Goal: Transaction & Acquisition: Book appointment/travel/reservation

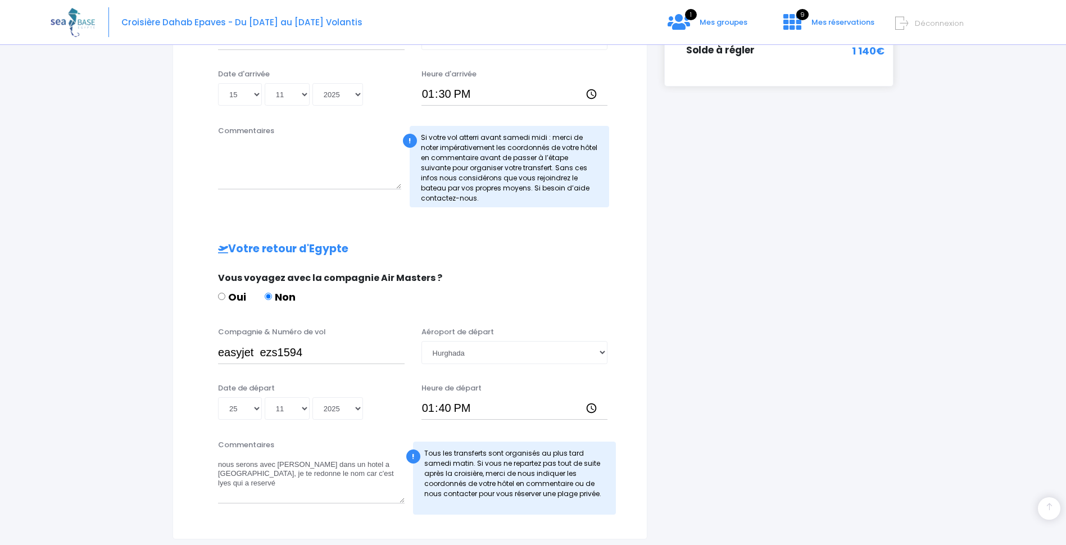
scroll to position [442, 0]
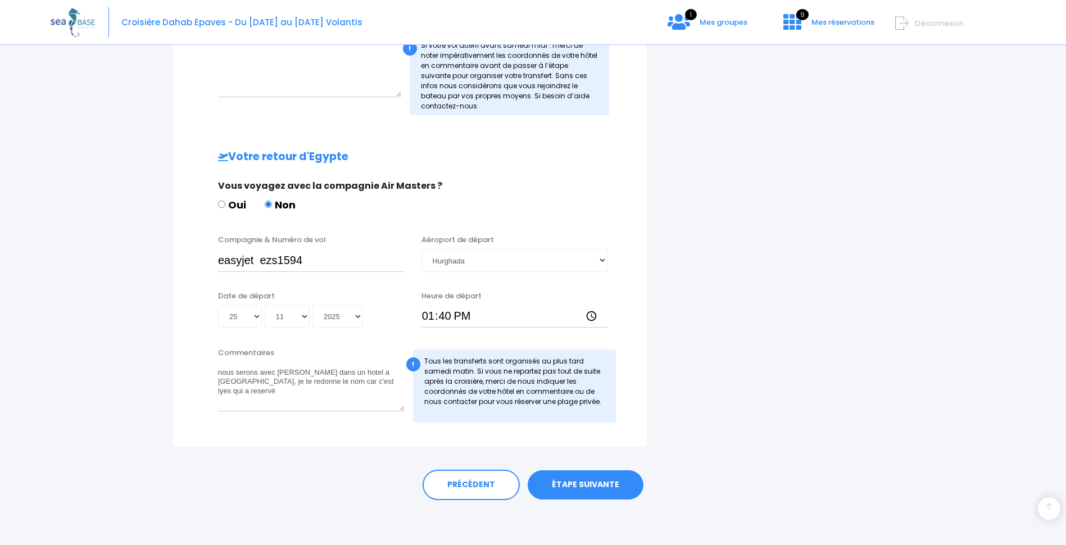
click at [587, 497] on link "ÉTAPE SUIVANTE" at bounding box center [586, 484] width 116 height 29
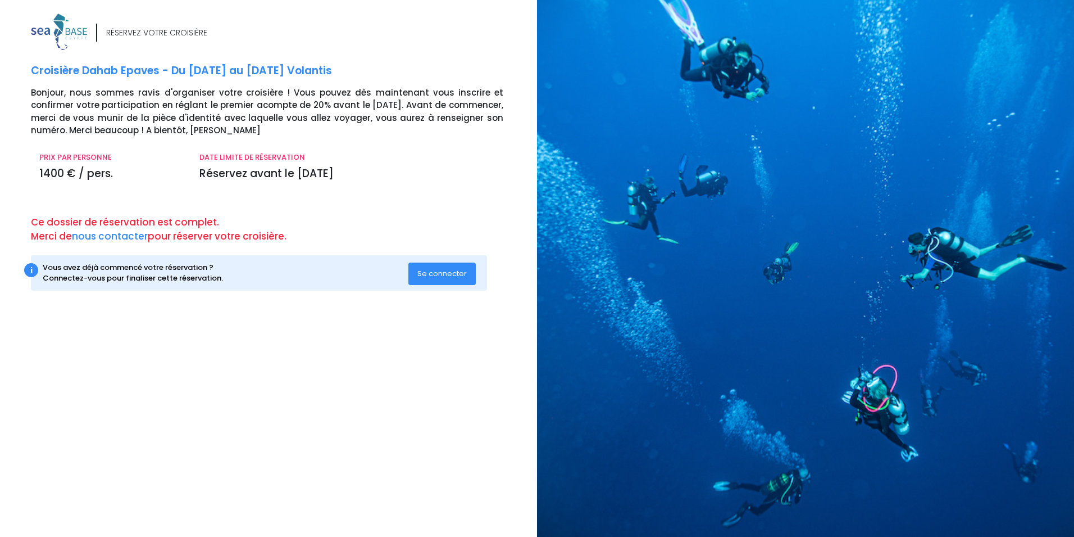
click at [441, 274] on span "Se connecter" at bounding box center [442, 273] width 49 height 11
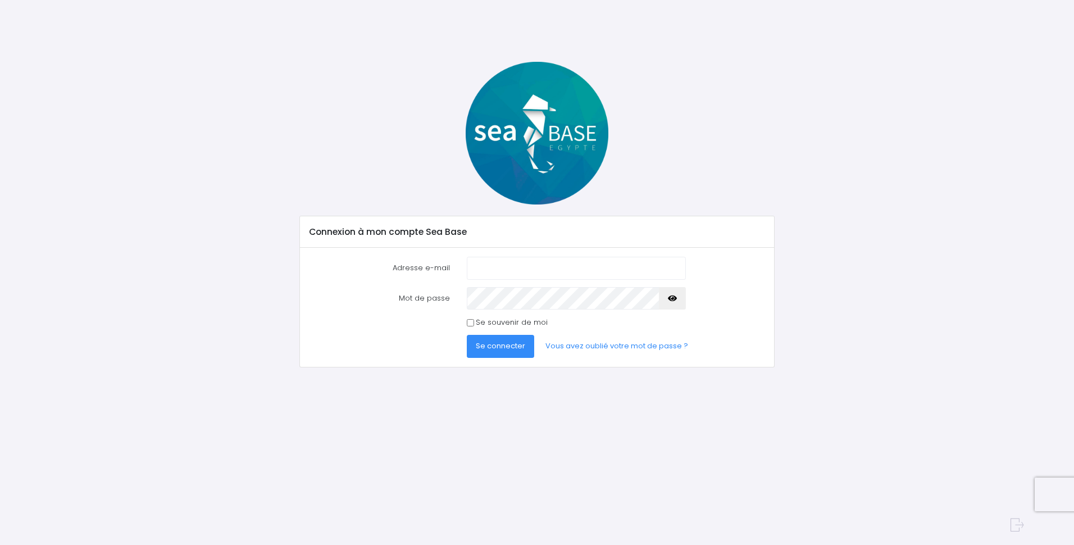
type input "sanocet@hotmail.fr"
click at [496, 346] on span "Se connecter" at bounding box center [500, 346] width 49 height 11
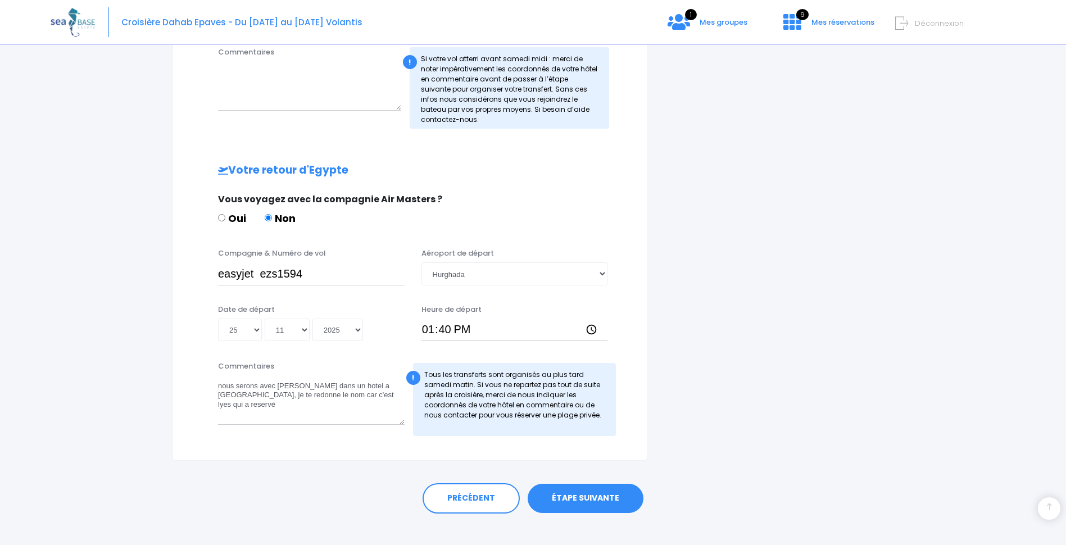
scroll to position [442, 0]
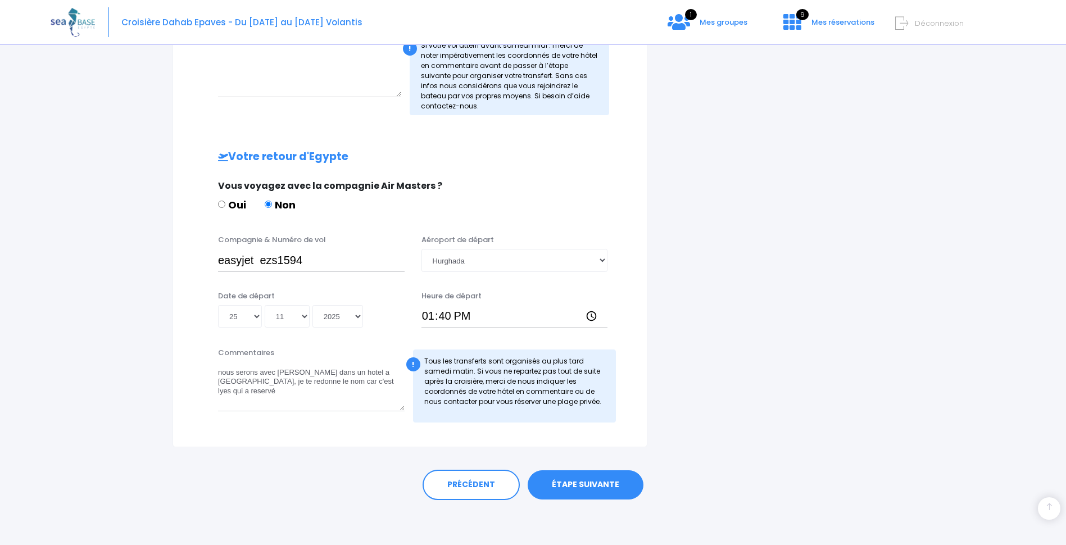
click at [595, 477] on link "ÉTAPE SUIVANTE" at bounding box center [586, 484] width 116 height 29
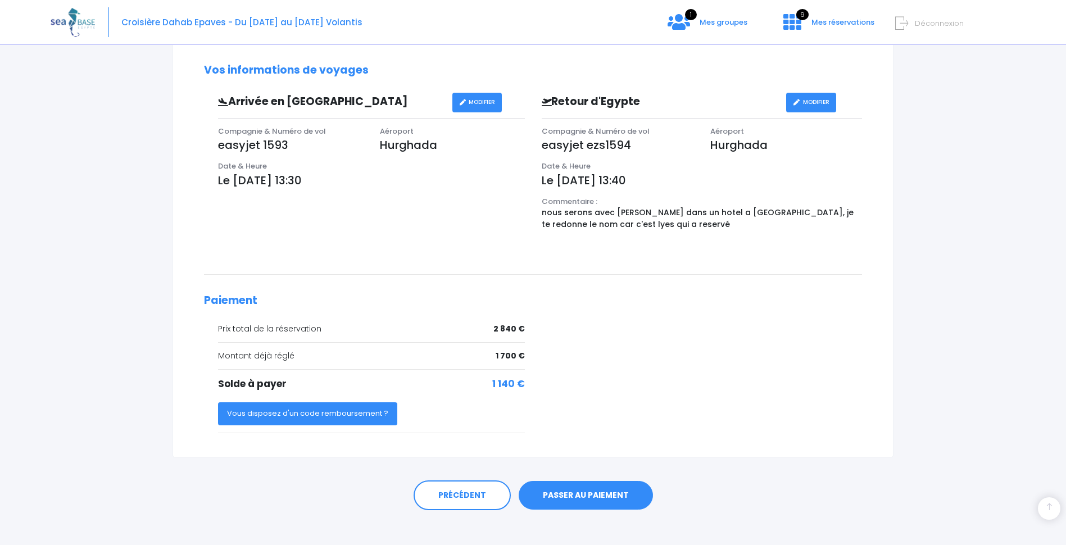
scroll to position [352, 0]
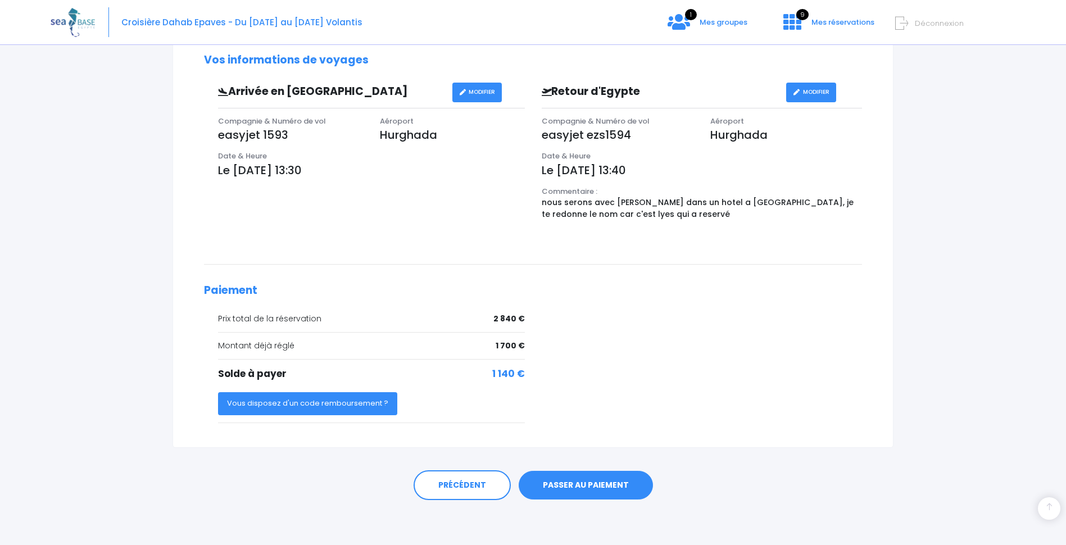
click at [596, 491] on link "PASSER AU PAIEMENT" at bounding box center [586, 485] width 134 height 29
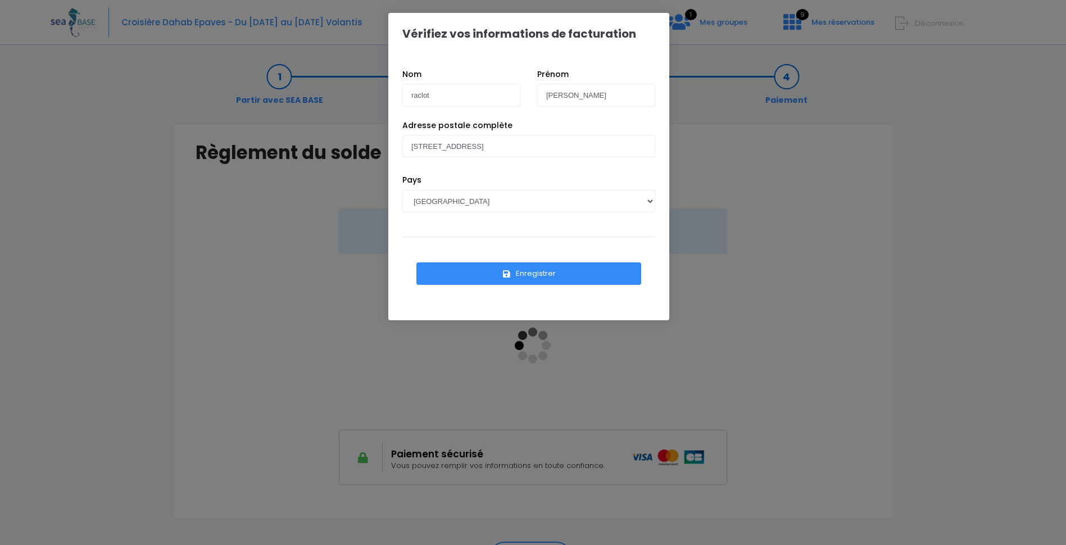
click at [529, 270] on button "Enregistrer" at bounding box center [528, 273] width 225 height 22
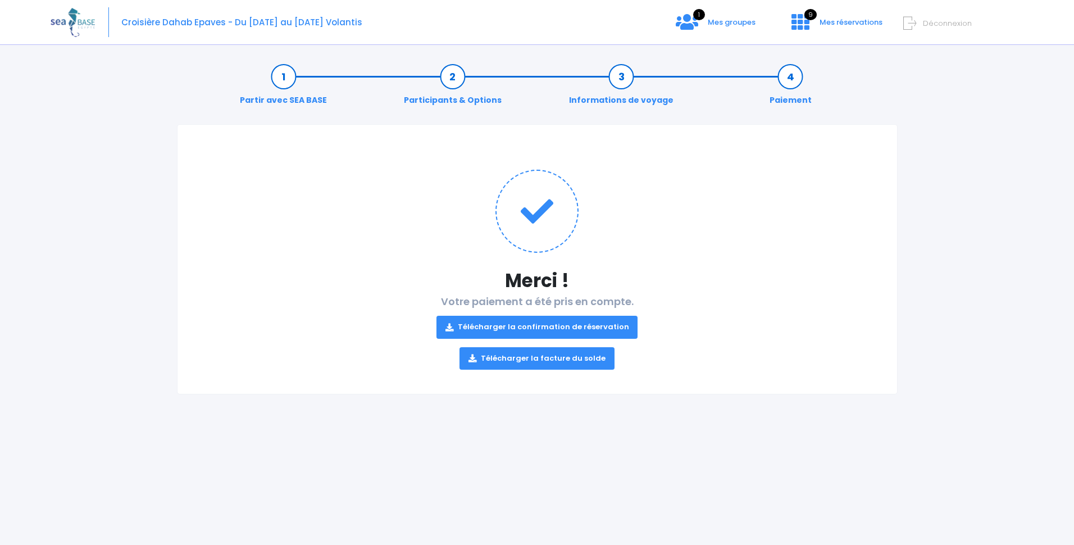
click at [564, 321] on link "Télécharger la confirmation de réservation" at bounding box center [538, 327] width 202 height 22
